Goal: Task Accomplishment & Management: Use online tool/utility

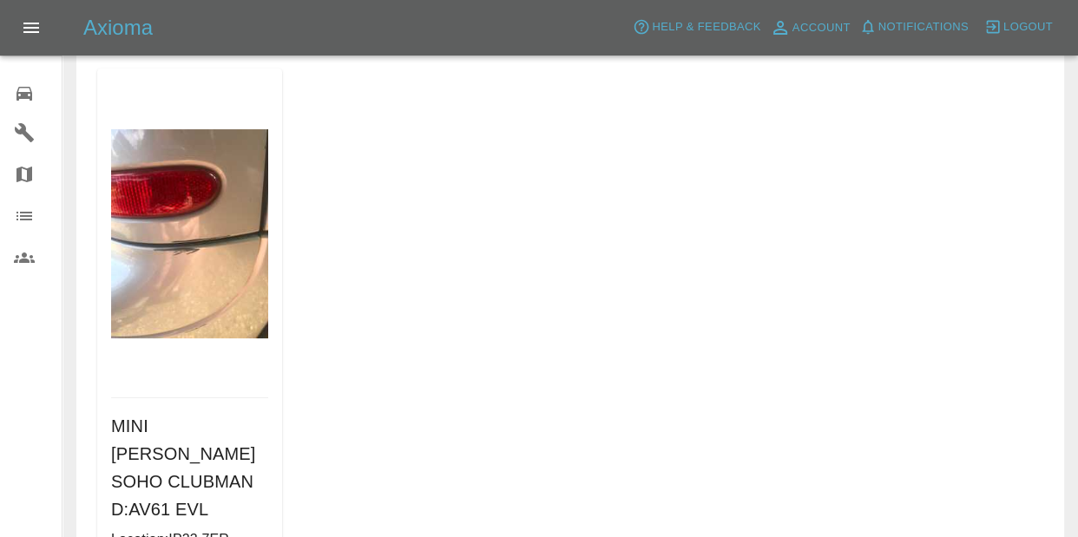
scroll to position [201, 0]
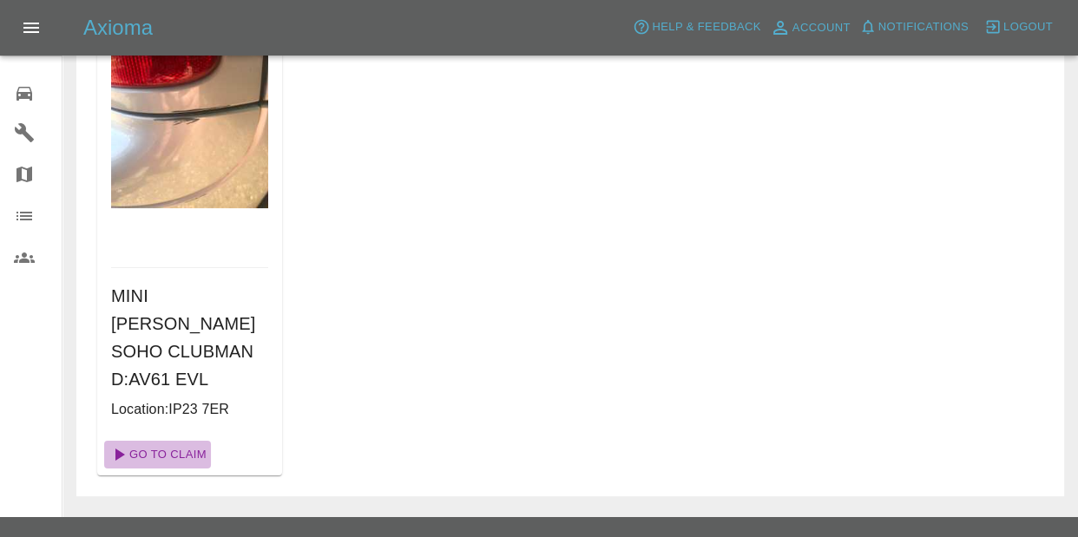
click at [141, 441] on link "Go To Claim" at bounding box center [157, 455] width 107 height 28
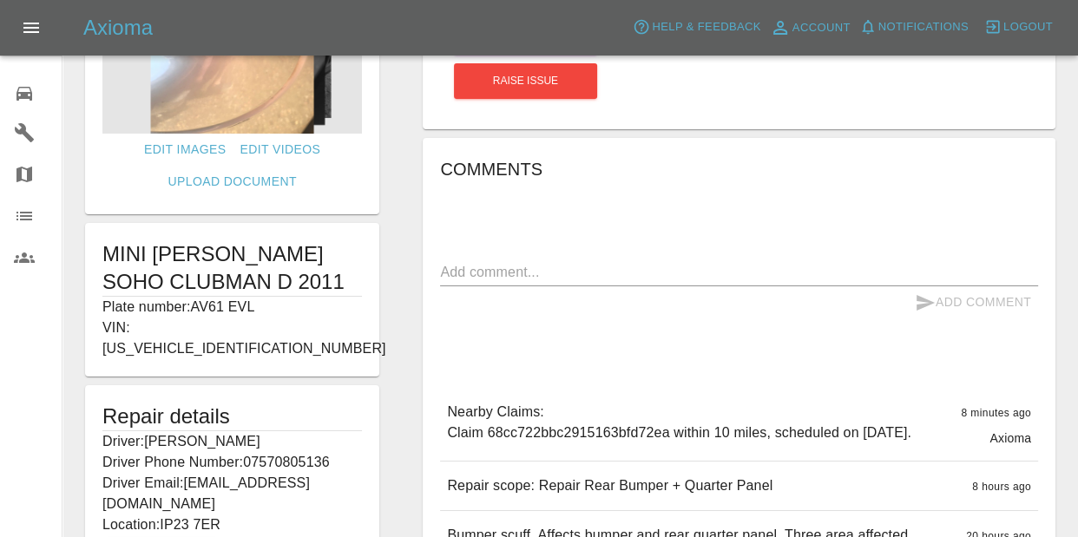
scroll to position [374, 0]
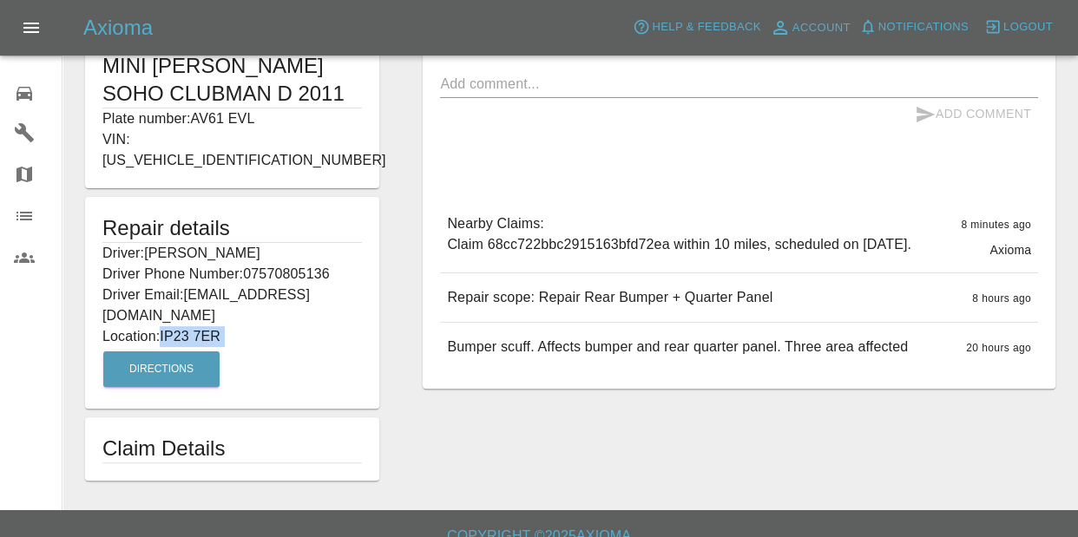
drag, startPoint x: 165, startPoint y: 313, endPoint x: 241, endPoint y: 322, distance: 77.0
click at [243, 325] on div "Repair details Driver: [PERSON_NAME] Driver Phone Number: 07570805136 Driver Em…" at bounding box center [232, 303] width 294 height 212
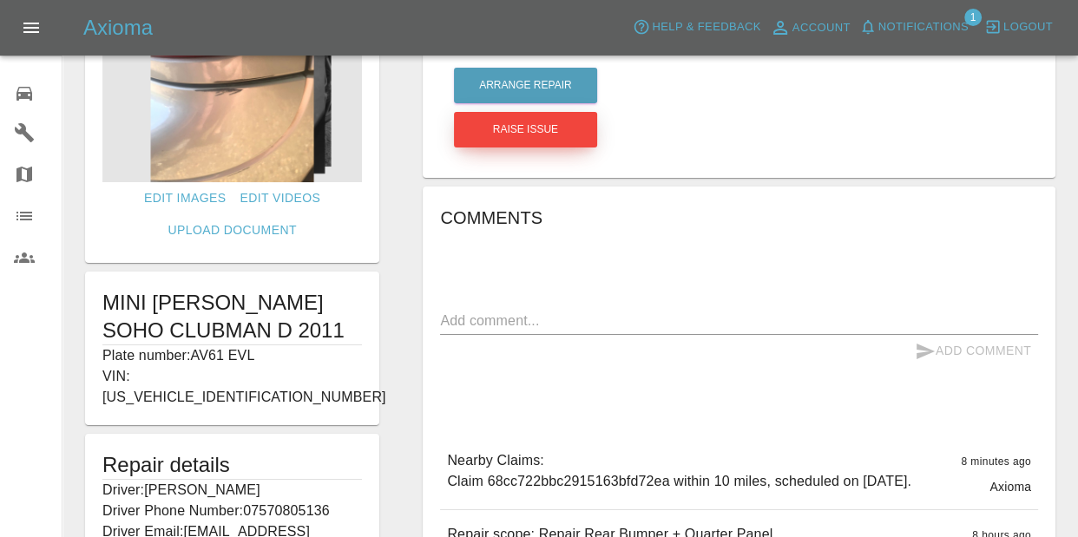
scroll to position [130, 0]
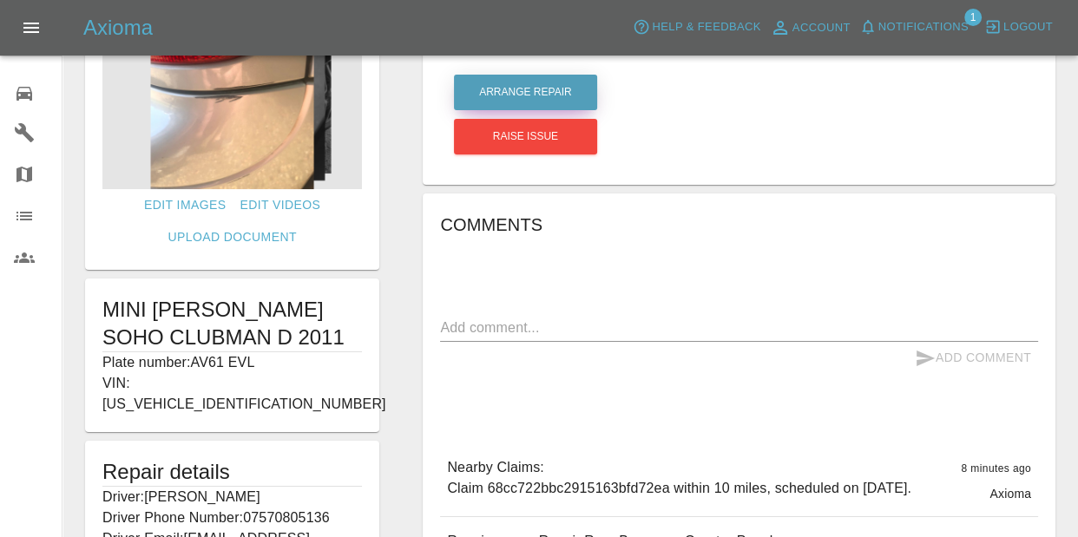
click at [512, 78] on button "Arrange Repair" at bounding box center [525, 93] width 143 height 36
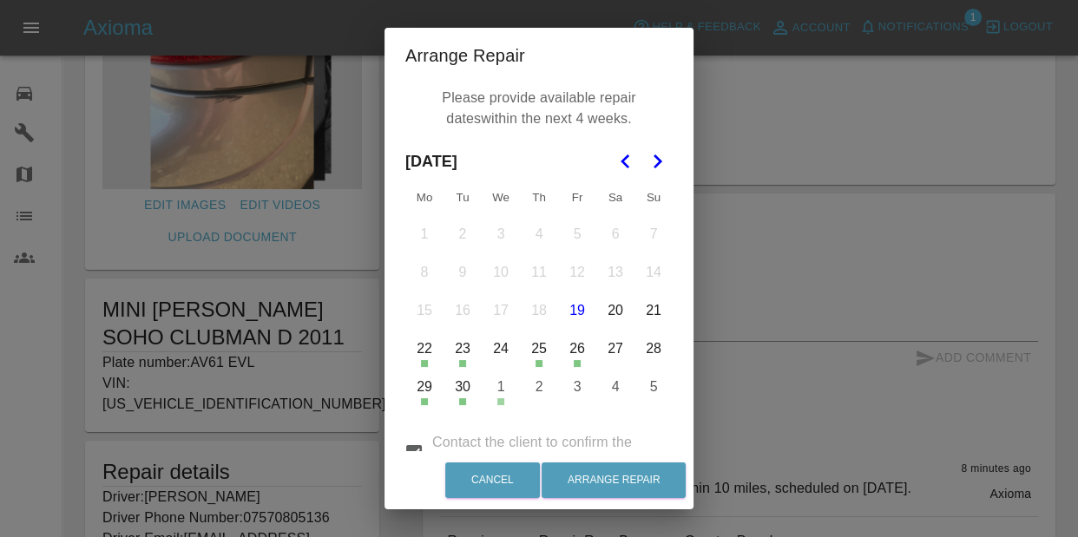
click at [658, 149] on button "Go to the Next Month" at bounding box center [657, 161] width 31 height 31
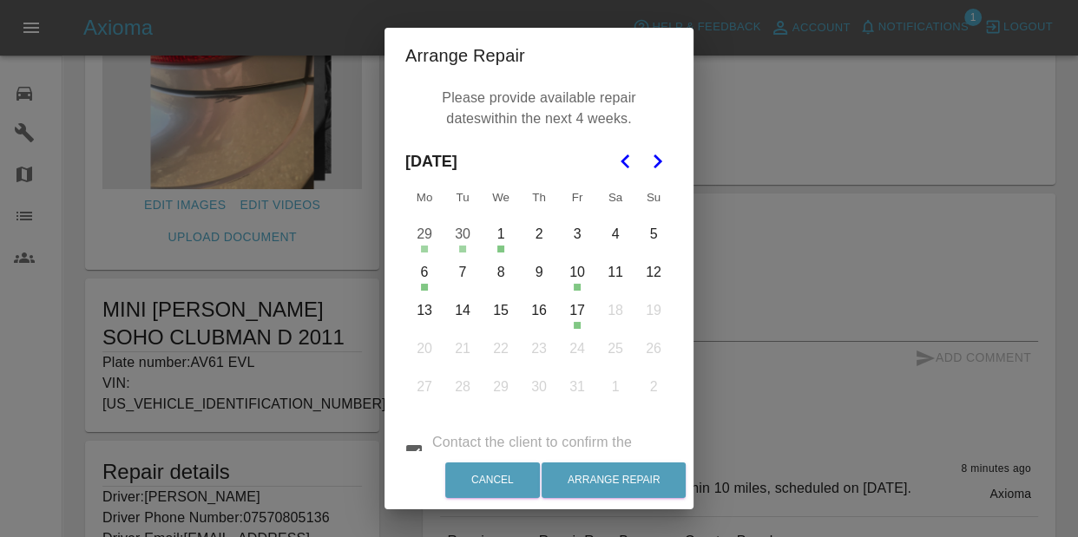
scroll to position [8, 0]
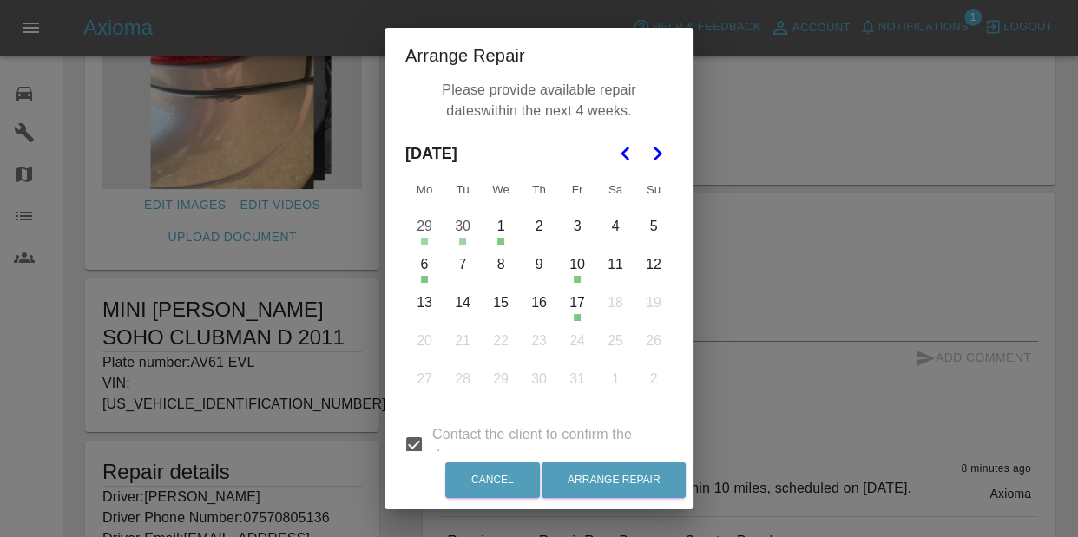
click at [549, 227] on button "2" at bounding box center [539, 226] width 36 height 36
click at [565, 227] on button "3" at bounding box center [577, 226] width 36 height 36
click at [457, 272] on button "7" at bounding box center [463, 265] width 36 height 36
click at [502, 265] on button "8" at bounding box center [501, 265] width 36 height 36
click at [535, 260] on button "9" at bounding box center [539, 265] width 36 height 36
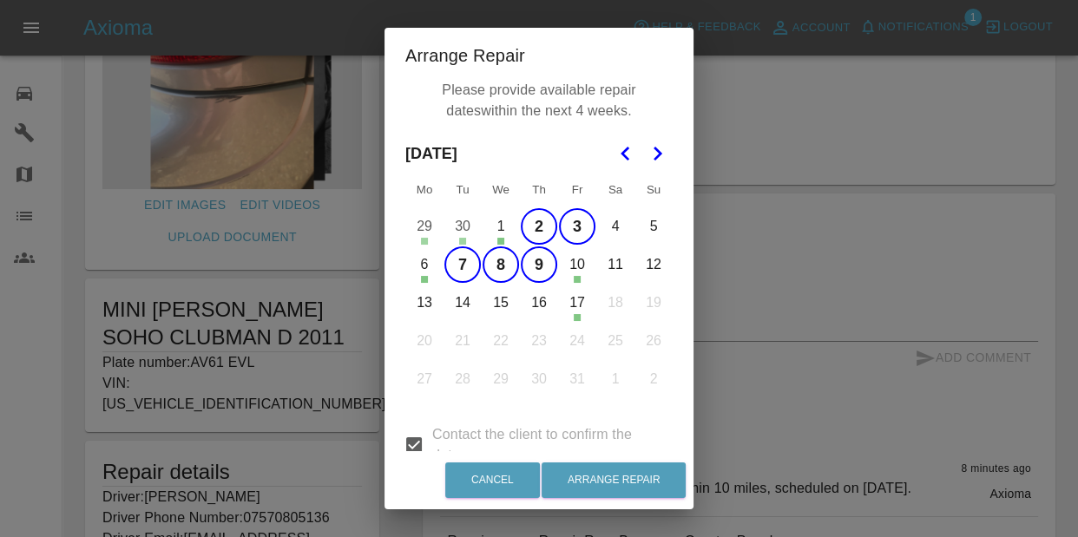
click at [438, 306] on button "13" at bounding box center [424, 303] width 36 height 36
click at [469, 310] on button "14" at bounding box center [463, 303] width 36 height 36
click at [503, 305] on button "15" at bounding box center [501, 303] width 36 height 36
click at [544, 306] on button "16" at bounding box center [539, 303] width 36 height 36
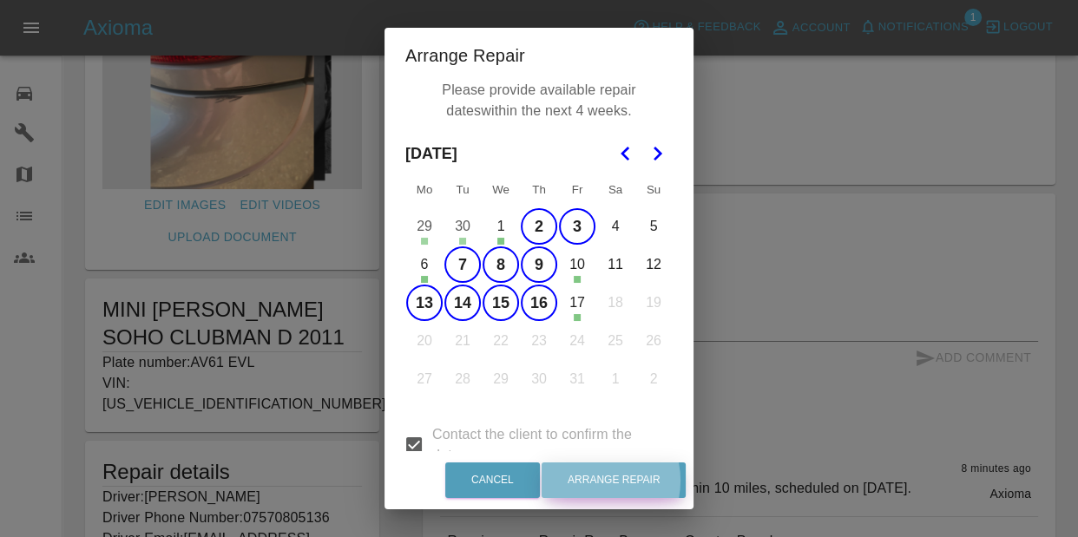
click at [599, 481] on button "Arrange Repair" at bounding box center [614, 481] width 144 height 36
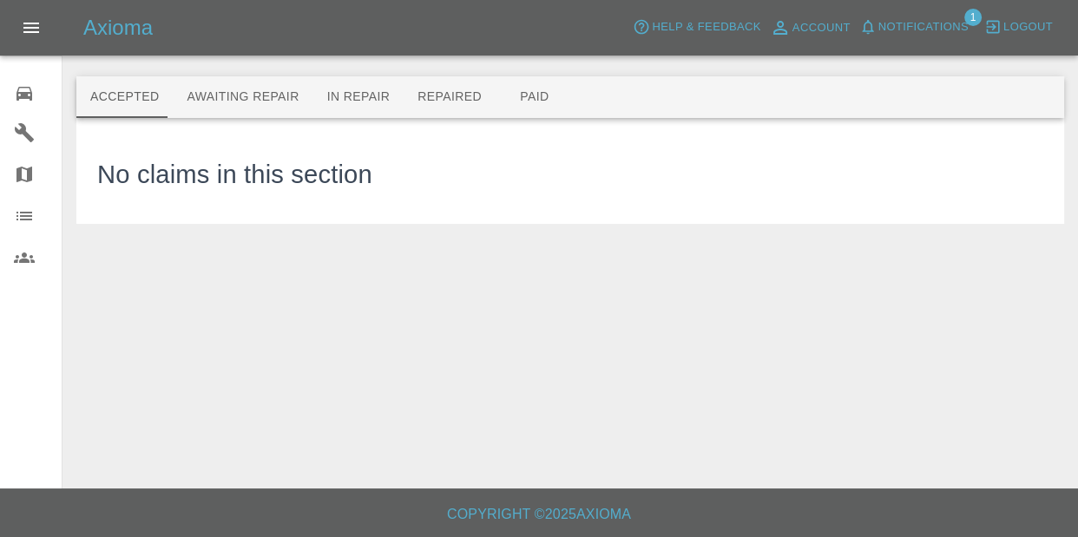
click at [923, 23] on span "Notifications" at bounding box center [924, 27] width 90 height 20
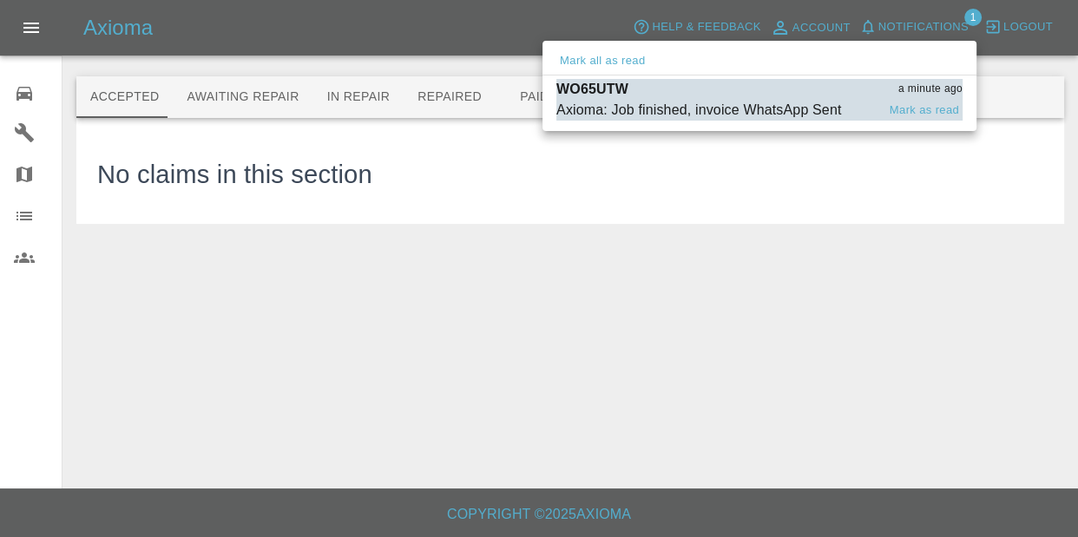
click at [881, 101] on div "Axioma: Job finished, invoice WhatsApp Sent Mark as read" at bounding box center [760, 110] width 406 height 21
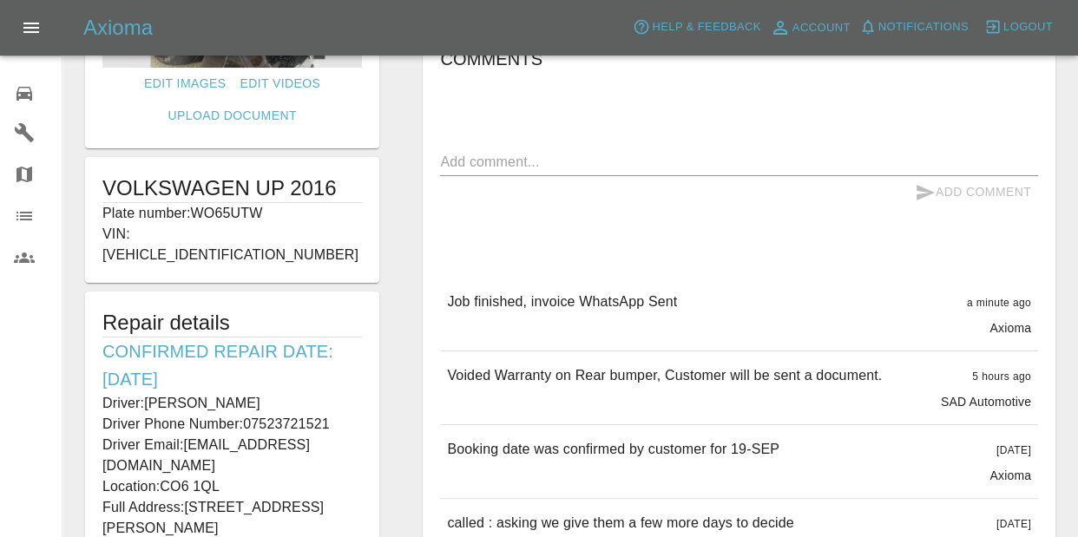
scroll to position [315, 0]
